Goal: Task Accomplishment & Management: Manage account settings

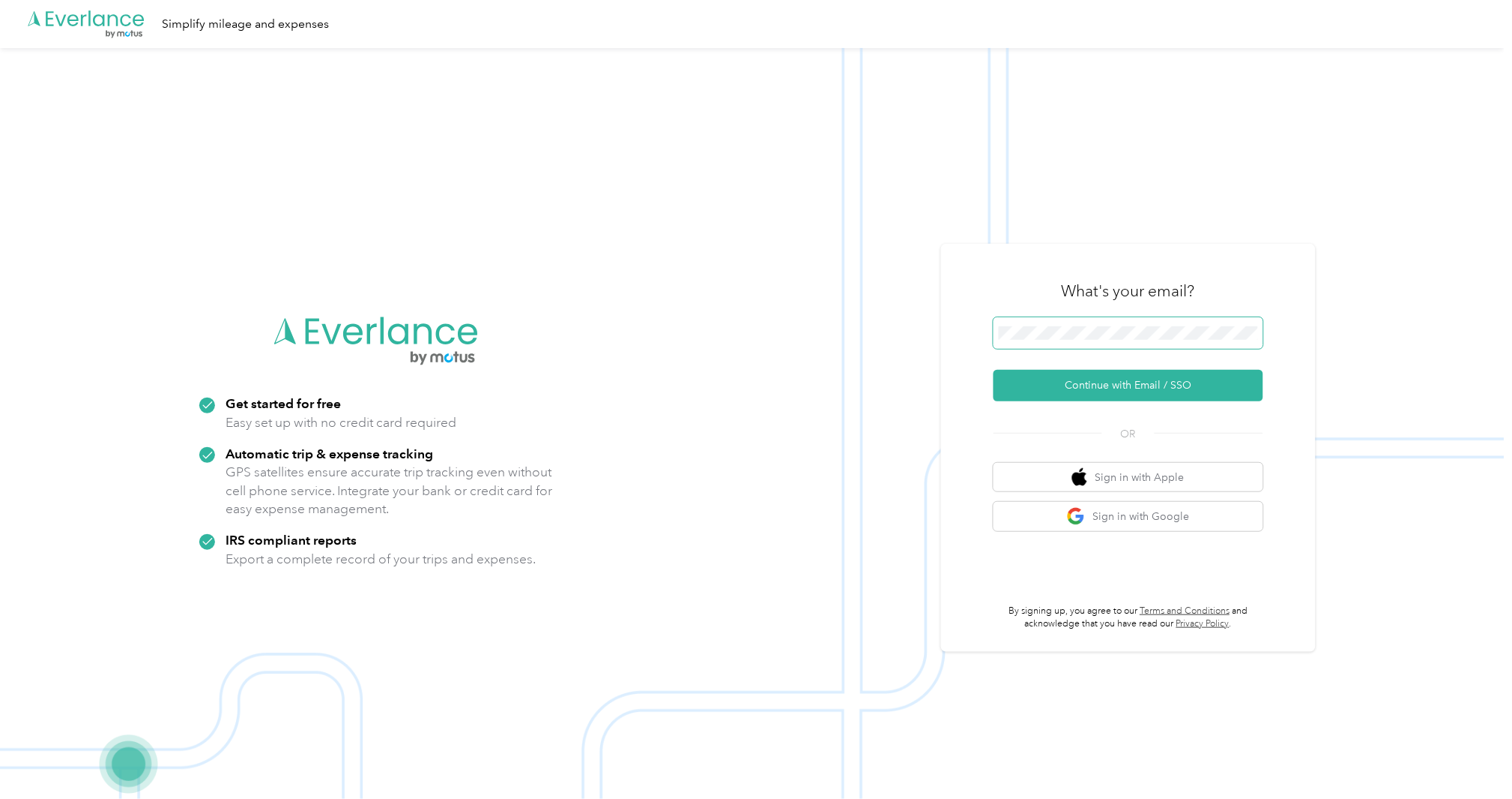
click at [993, 370] on button "Continue with Email / SSO" at bounding box center [1128, 385] width 269 height 32
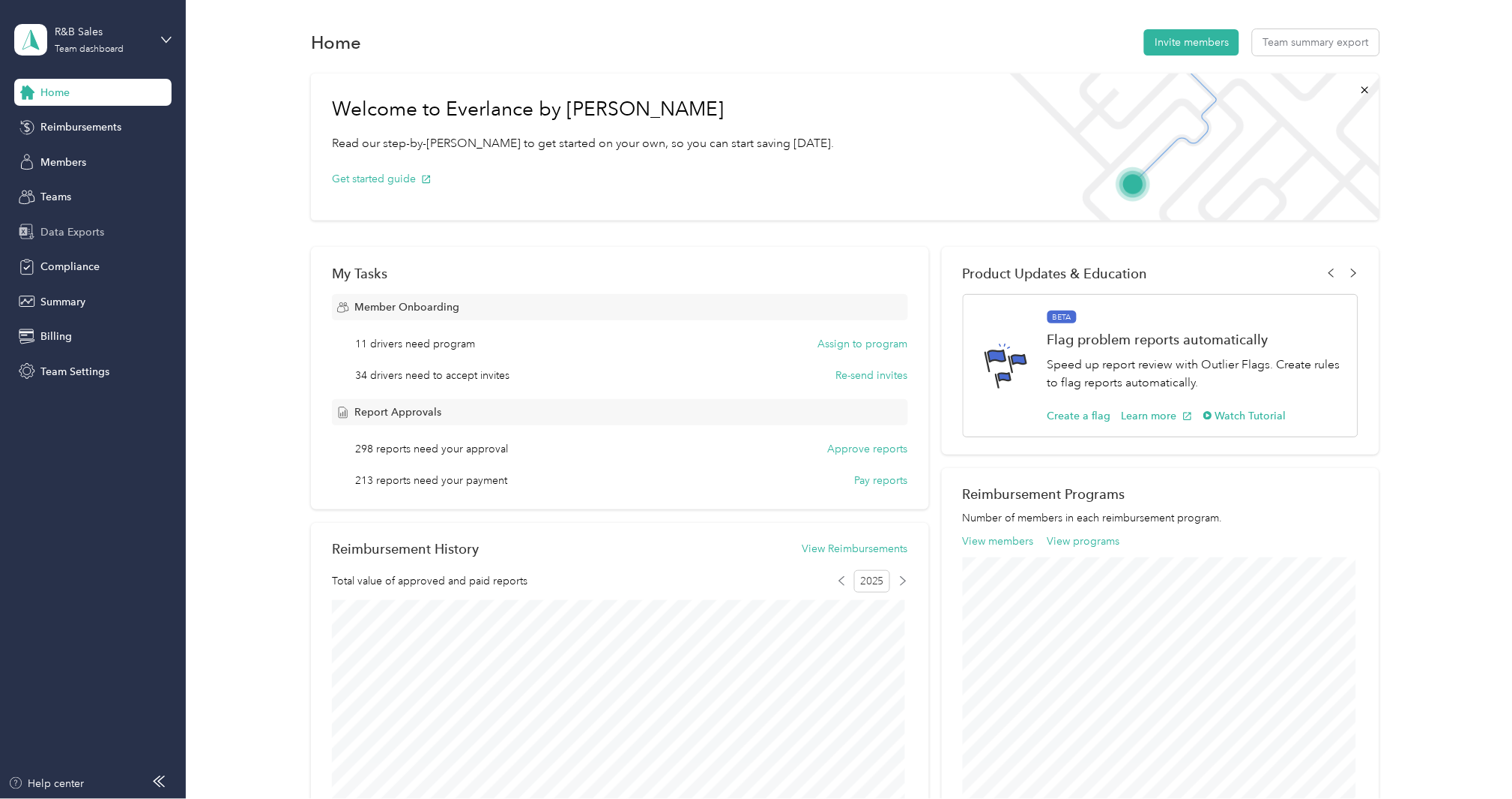
click at [99, 221] on div "Data Exports" at bounding box center [93, 231] width 158 height 27
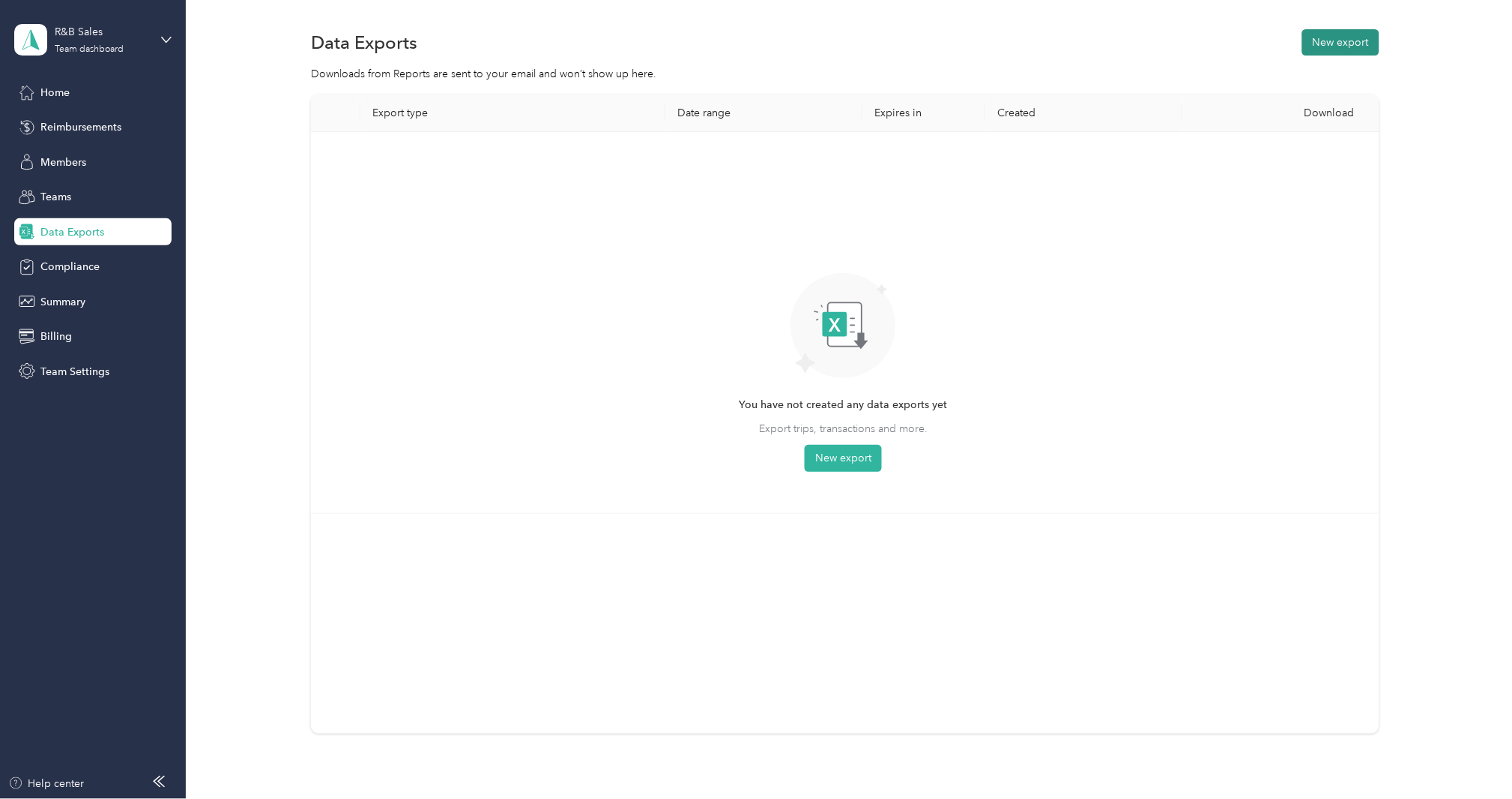
click at [1317, 36] on button "New export" at bounding box center [1341, 42] width 77 height 26
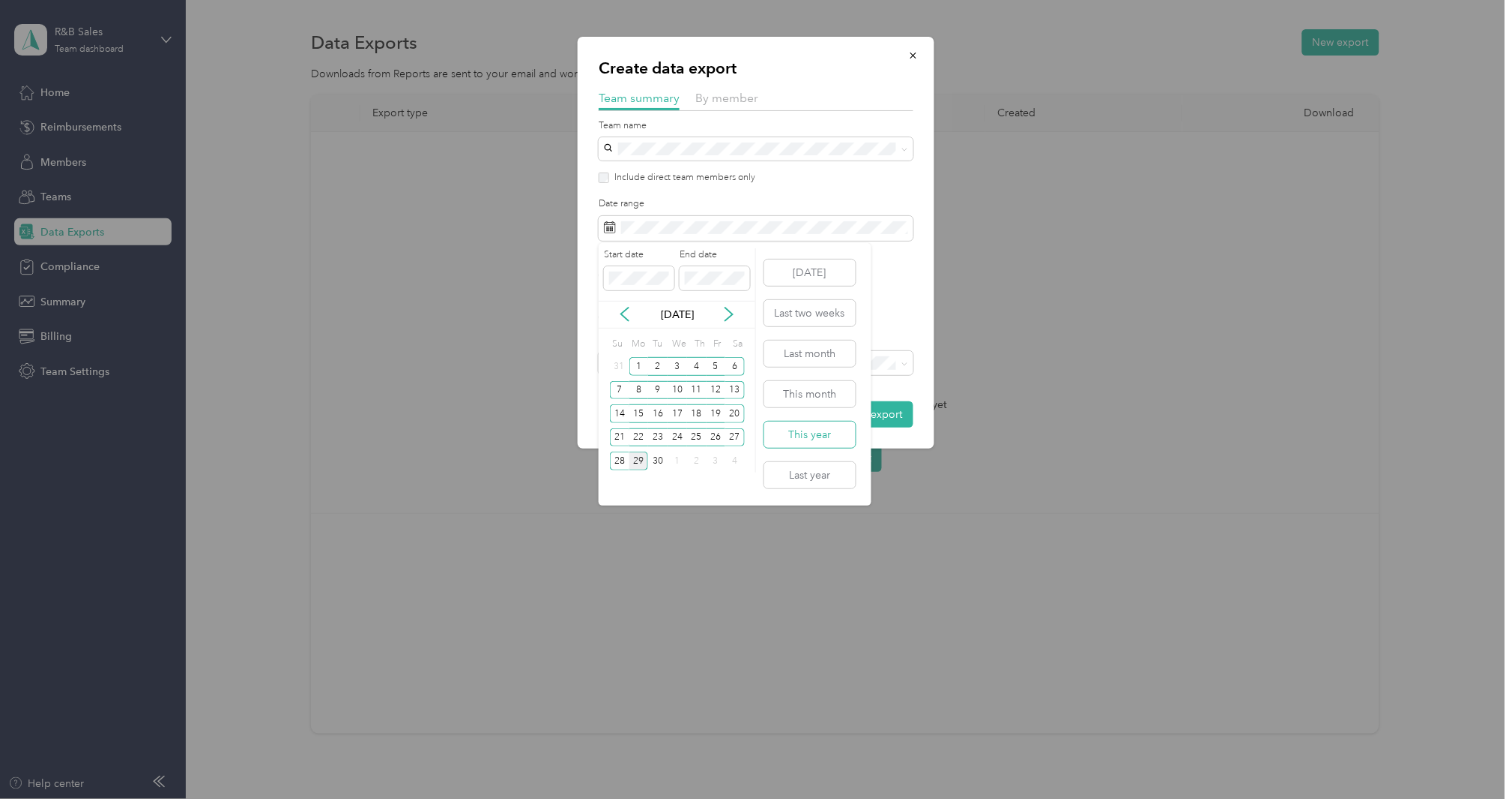
click at [819, 435] on button "This year" at bounding box center [810, 434] width 92 height 26
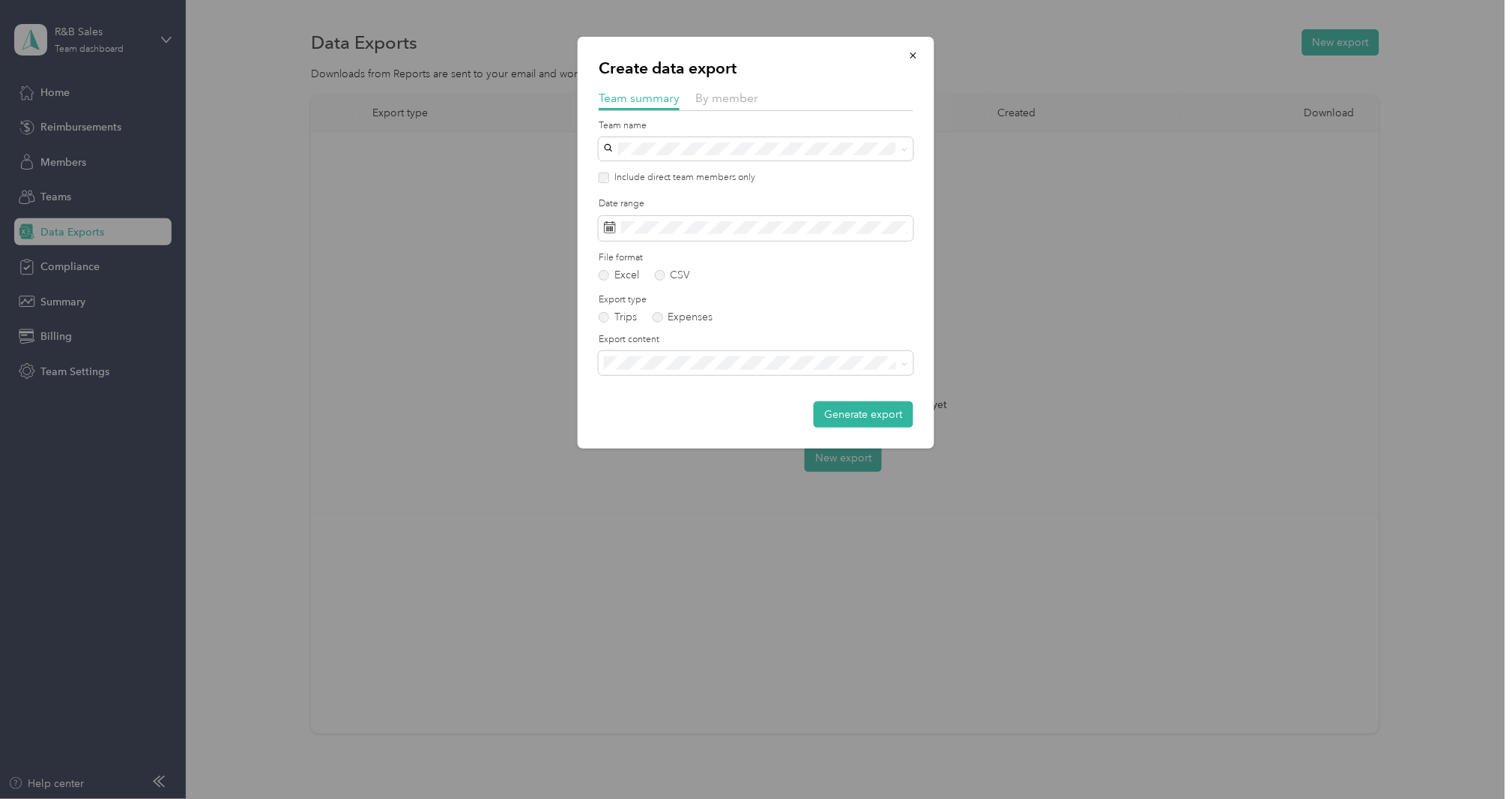
click at [723, 385] on div "Summary only" at bounding box center [748, 384] width 277 height 15
click at [825, 416] on button "Generate export" at bounding box center [863, 414] width 99 height 26
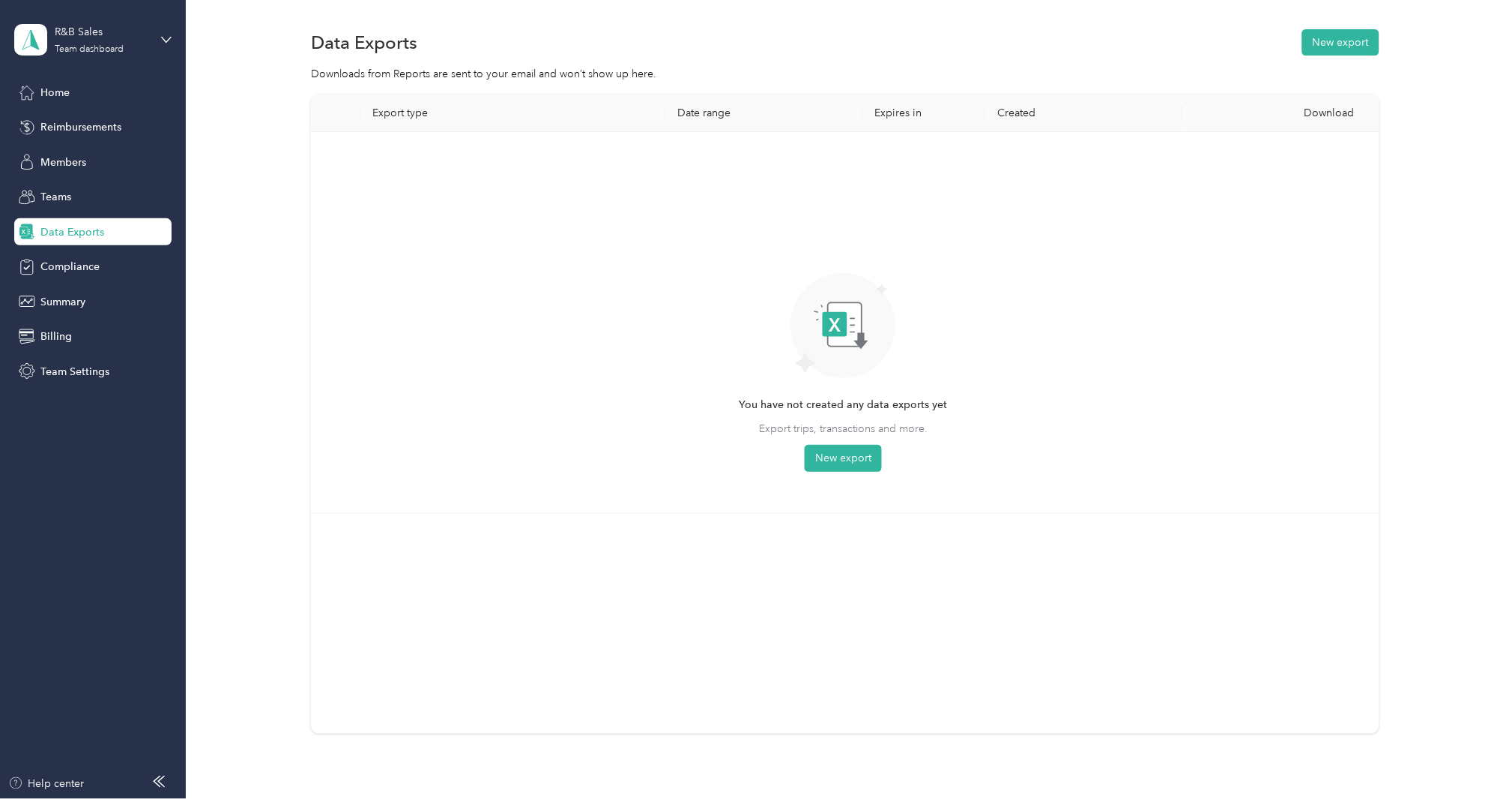
click at [249, 184] on div "Export type Date range Expires in Created Download You have not created any dat…" at bounding box center [845, 440] width 1283 height 691
click at [1340, 33] on button "New export" at bounding box center [1341, 42] width 77 height 26
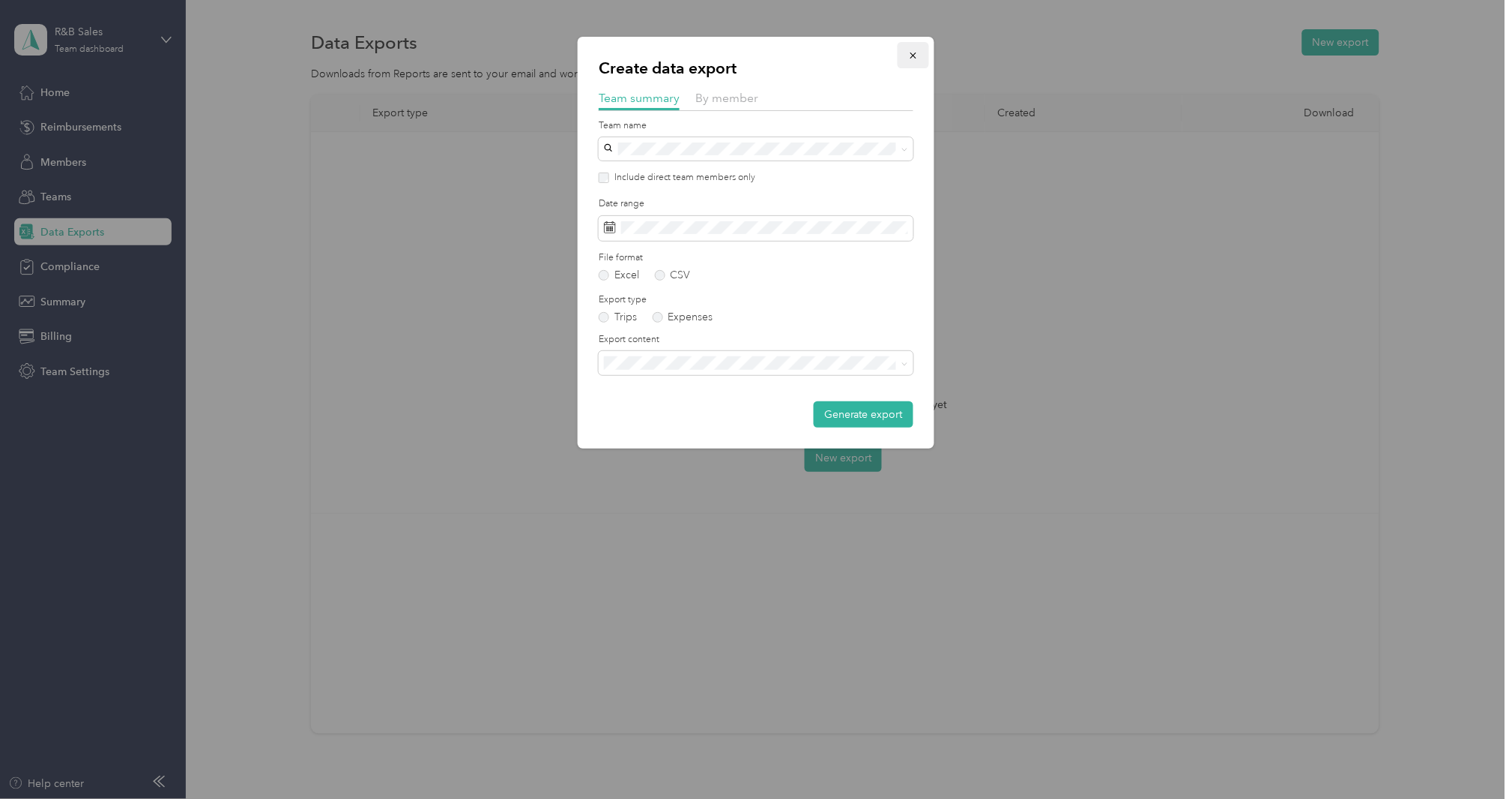
click at [917, 56] on icon "button" at bounding box center [913, 55] width 11 height 11
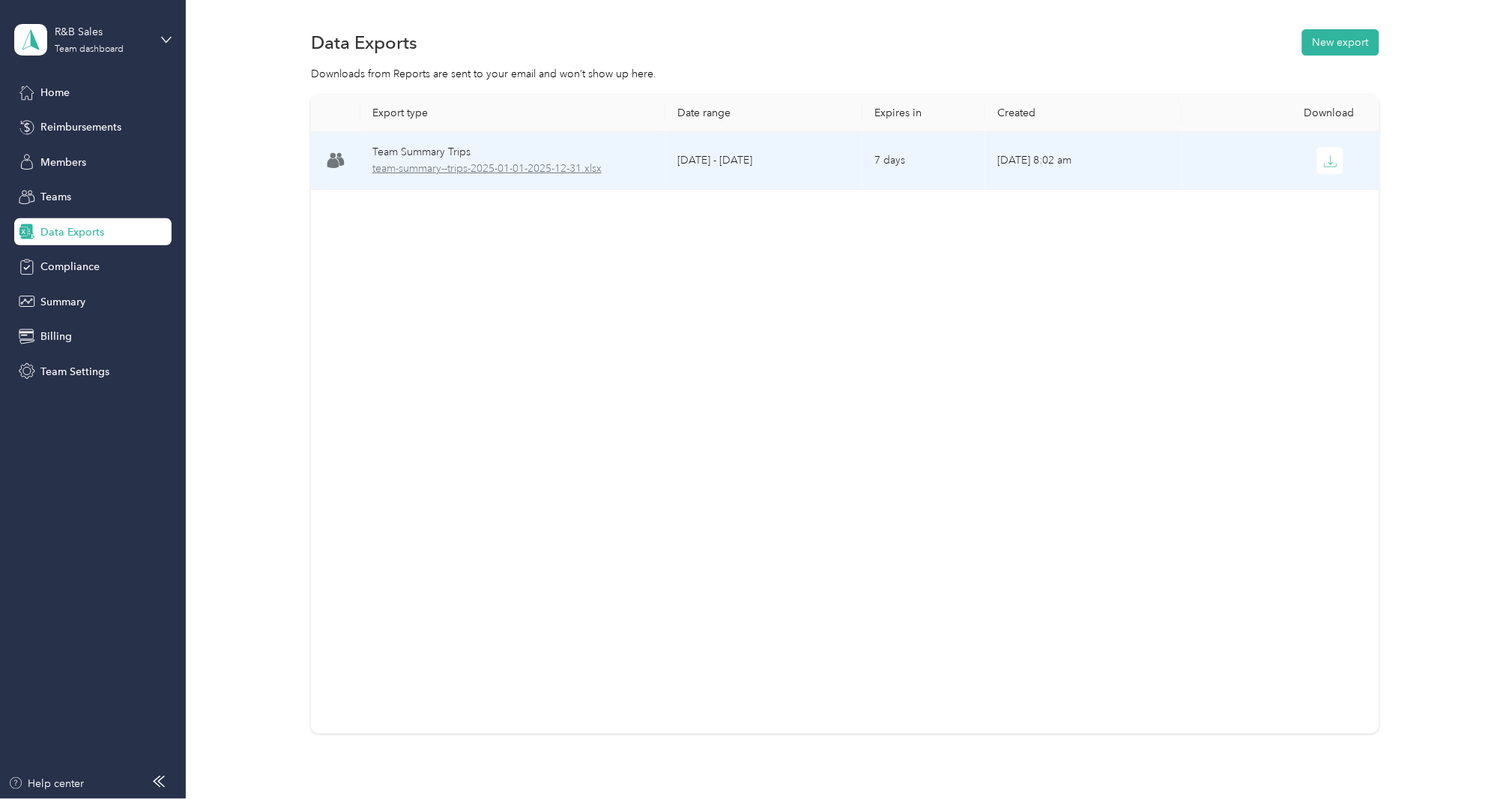
click at [452, 165] on span "team-summary--trips-2025-01-01-2025-12-31.xlsx" at bounding box center [513, 168] width 281 height 16
click at [453, 169] on span "team-summary--trips-2025-01-01-2025-12-31.xlsx" at bounding box center [513, 168] width 281 height 16
